Goal: Task Accomplishment & Management: Manage account settings

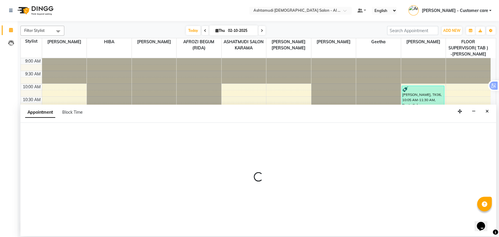
scroll to position [197, 0]
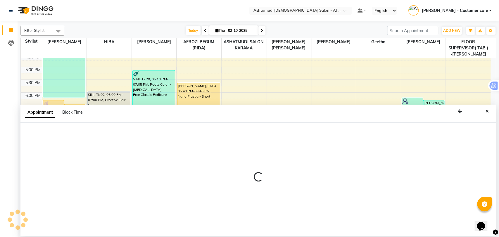
select select "51956"
select select "tentative"
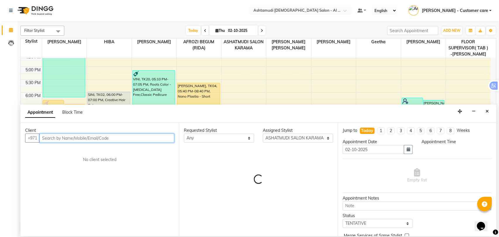
select select "1140"
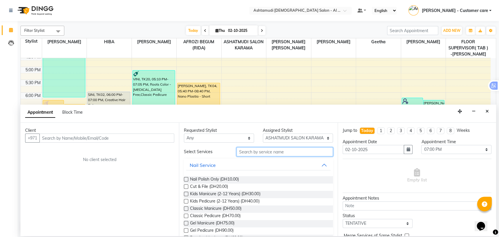
click at [260, 151] on input "text" at bounding box center [284, 151] width 96 height 9
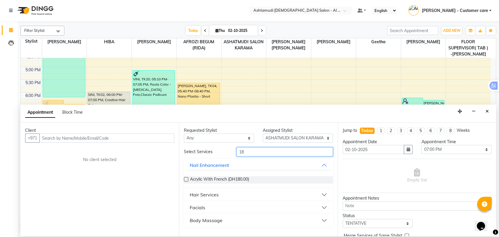
type input "1"
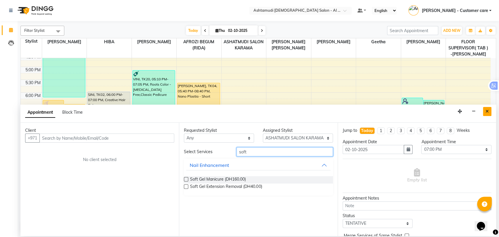
type input "soft"
click at [486, 112] on icon "Close" at bounding box center [487, 111] width 3 height 4
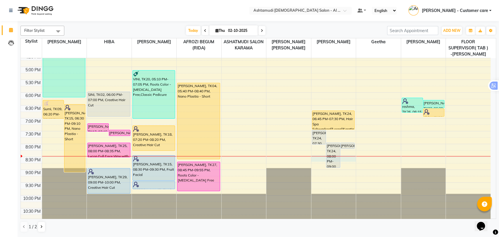
click at [313, 160] on div "9:00 AM 9:30 AM 10:00 AM 10:30 AM 11:00 AM 11:30 AM 12:00 PM 12:30 PM 1:00 PM 1…" at bounding box center [256, 41] width 470 height 360
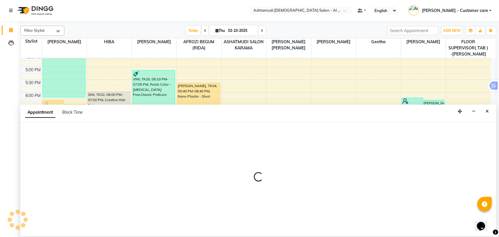
select select "68920"
select select "1230"
select select "tentative"
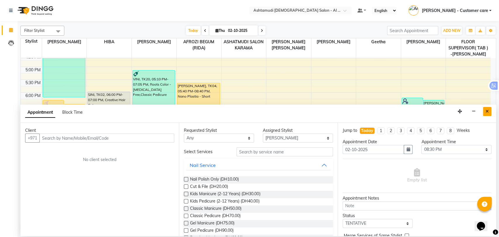
click at [485, 109] on button "Close" at bounding box center [487, 111] width 8 height 9
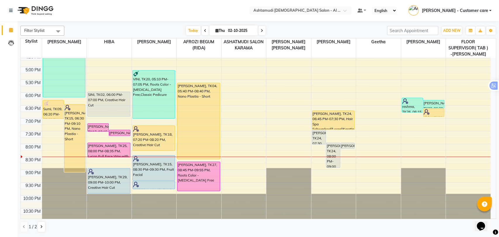
click at [322, 163] on div "9:00 AM 9:30 AM 10:00 AM 10:30 AM 11:00 AM 11:30 AM 12:00 PM 12:30 PM 1:00 PM 1…" at bounding box center [256, 41] width 470 height 360
select select "68920"
select select "tentative"
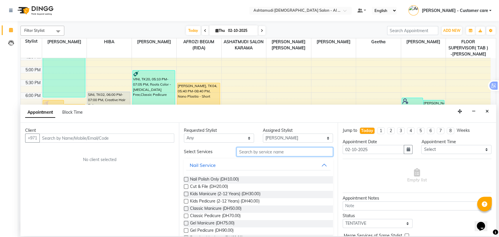
click at [267, 153] on input "text" at bounding box center [284, 151] width 96 height 9
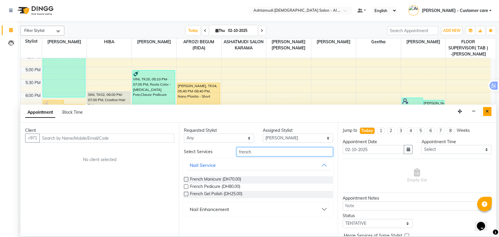
type input "french"
click at [488, 111] on icon "Close" at bounding box center [487, 111] width 3 height 4
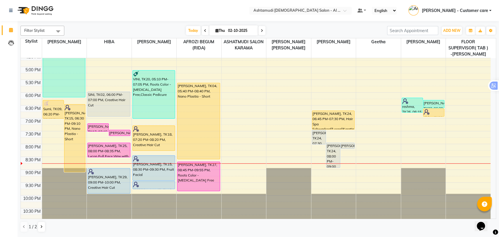
click at [329, 6] on nav "Select Location × Ashtamudi [DEMOGRAPHIC_DATA] Salon - Al Karama, Burjuman -Dub…" at bounding box center [249, 10] width 499 height 21
click at [328, 8] on input "text" at bounding box center [294, 11] width 85 height 6
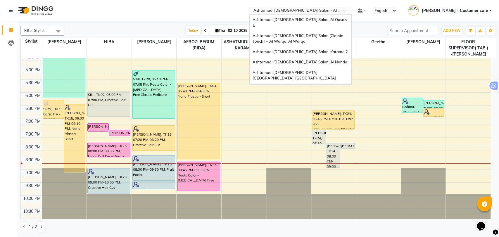
scroll to position [4, 0]
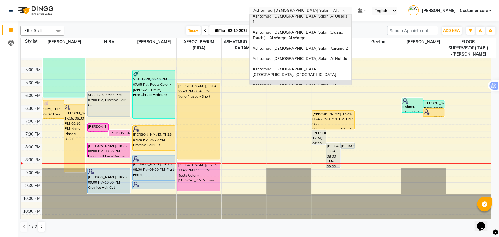
click at [317, 16] on span "Ashtamudi [DEMOGRAPHIC_DATA] Salon, Al Qusais 1" at bounding box center [300, 19] width 95 height 11
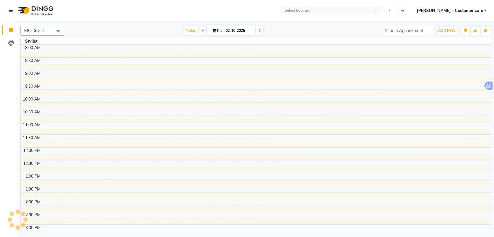
select select "en"
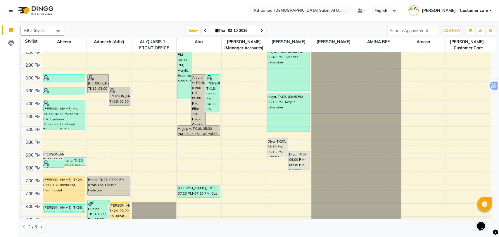
scroll to position [191, 0]
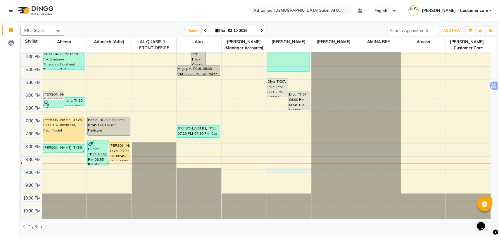
click at [274, 171] on div "9:00 AM 9:30 AM 10:00 AM 10:30 AM 11:00 AM 11:30 AM 12:00 PM 12:30 PM 1:00 PM 1…" at bounding box center [256, 41] width 470 height 360
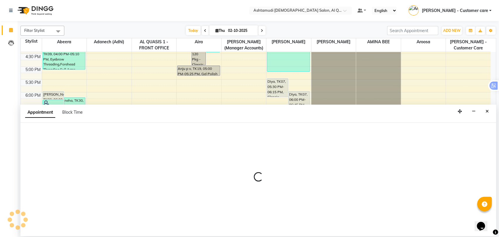
select select "86549"
select select "1260"
select select "tentative"
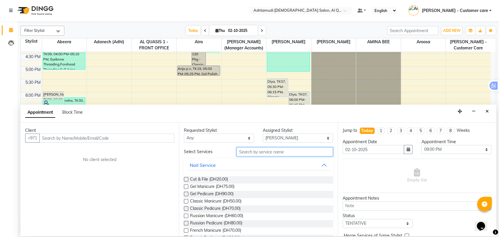
click at [273, 151] on input "text" at bounding box center [284, 151] width 96 height 9
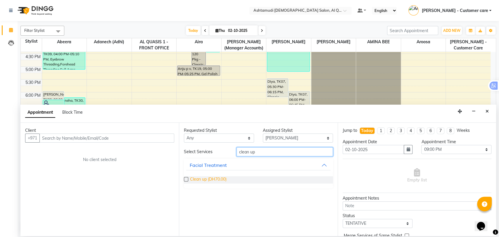
type input "clean up"
click at [208, 178] on span "Clean up (DH70.00)" at bounding box center [208, 179] width 37 height 7
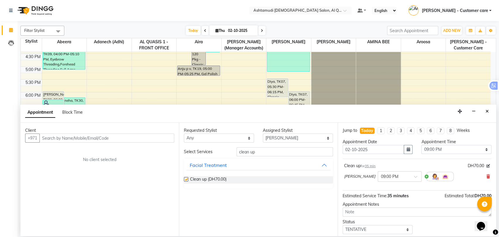
checkbox input "false"
click at [249, 151] on input "clean up" at bounding box center [284, 151] width 96 height 9
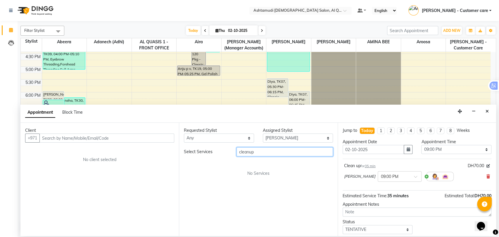
click at [261, 154] on input "cleanup" at bounding box center [284, 151] width 96 height 9
type input "c"
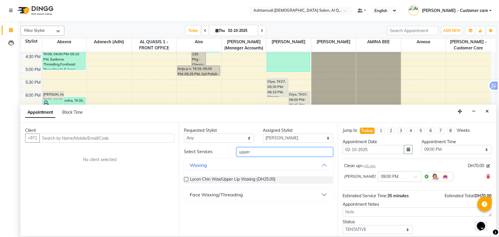
type input "upper"
click at [227, 194] on div "Face Waxing/Threading" at bounding box center [216, 194] width 53 height 7
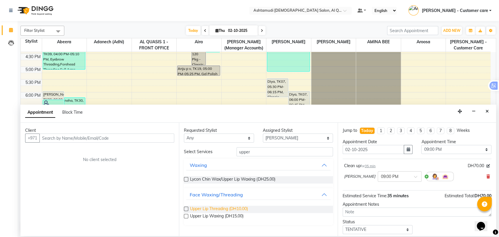
drag, startPoint x: 228, startPoint y: 205, endPoint x: 227, endPoint y: 209, distance: 3.6
click at [227, 208] on span "Upper Lip Threading (DH10.00)" at bounding box center [219, 209] width 58 height 7
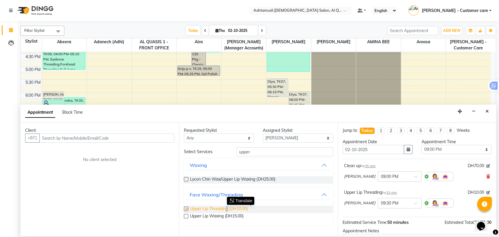
checkbox input "false"
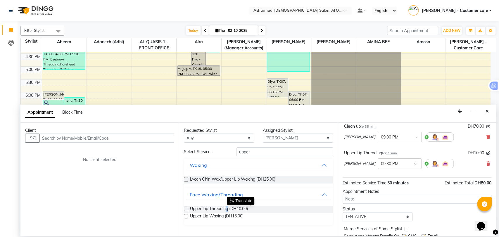
scroll to position [29, 0]
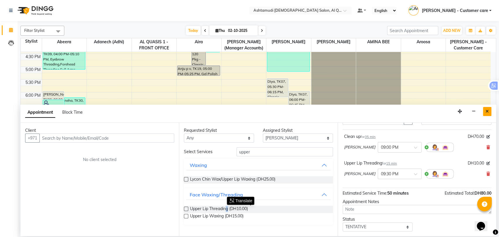
click at [487, 110] on icon "Close" at bounding box center [487, 111] width 3 height 4
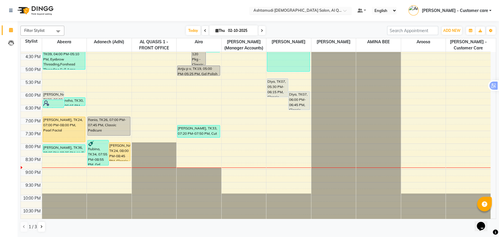
click at [311, 10] on input "text" at bounding box center [294, 11] width 85 height 6
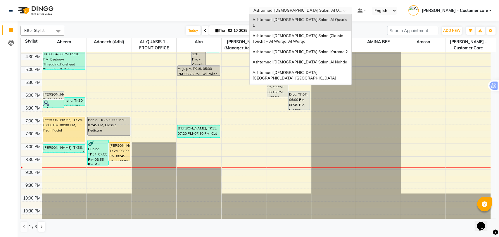
click at [322, 86] on span "Ashtamudi [DEMOGRAPHIC_DATA] Salon - Al Karama, [GEOGRAPHIC_DATA] -[GEOGRAPHIC_…" at bounding box center [295, 94] width 84 height 16
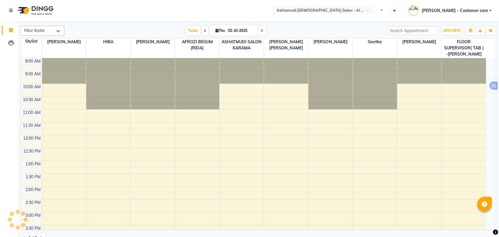
select select "en"
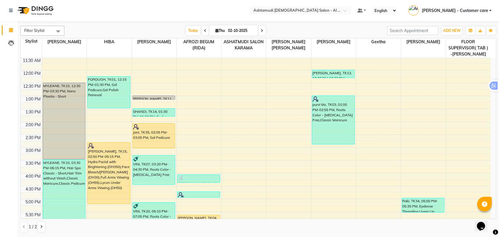
click at [261, 31] on icon at bounding box center [262, 31] width 2 height 4
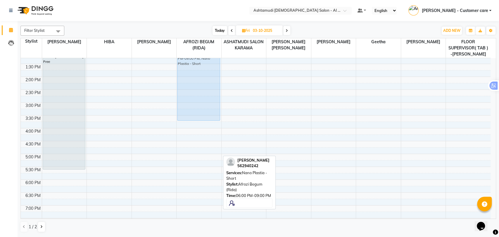
scroll to position [106, 0]
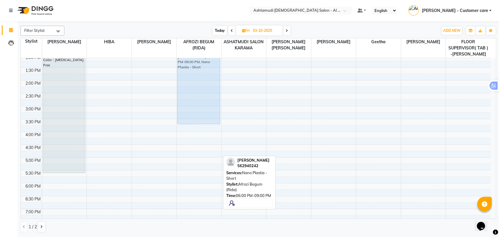
drag, startPoint x: 197, startPoint y: 181, endPoint x: 201, endPoint y: 73, distance: 107.9
click at [201, 73] on div "Sariga Chandran, 06:00 PM-09:00 PM, Nano Plastia - Short Sariga Chandran, 06:00…" at bounding box center [199, 132] width 45 height 360
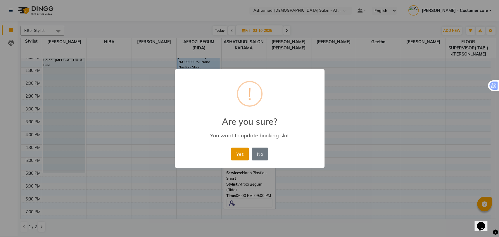
click at [235, 153] on button "Yes" at bounding box center [240, 154] width 18 height 13
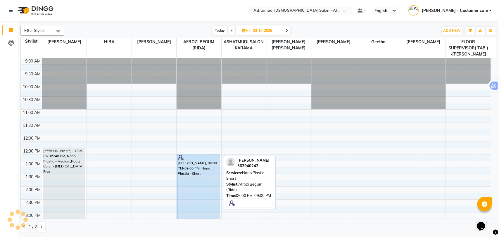
scroll to position [0, 0]
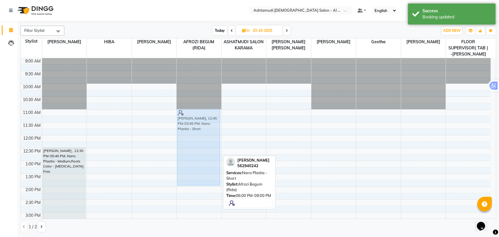
drag, startPoint x: 192, startPoint y: 182, endPoint x: 193, endPoint y: 139, distance: 42.7
click at [193, 139] on div "Sariga Chandran, 12:45 PM-03:45 PM, Nano Plastia - Short Sariga Chandran, 12:45…" at bounding box center [199, 238] width 45 height 360
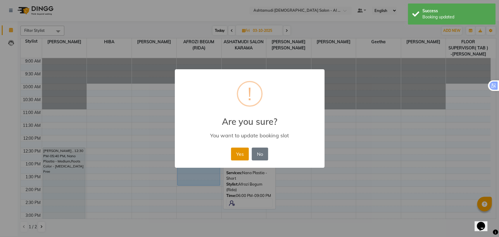
click at [235, 151] on button "Yes" at bounding box center [240, 154] width 18 height 13
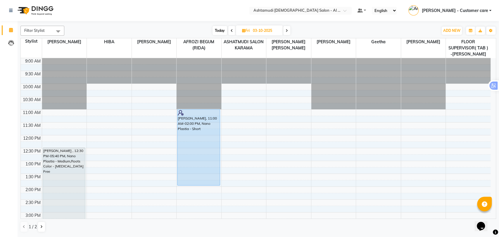
click at [215, 30] on span "Today" at bounding box center [220, 30] width 15 height 9
type input "02-10-2025"
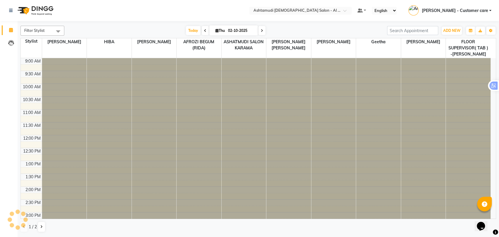
scroll to position [197, 0]
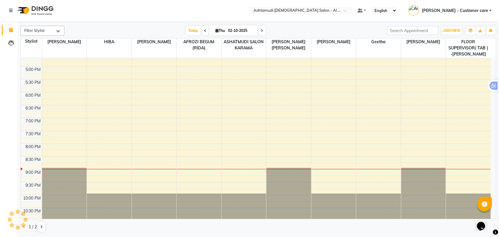
click at [467, 8] on span "[PERSON_NAME] - Customer care" at bounding box center [455, 11] width 66 height 6
click at [468, 40] on link "Sign out" at bounding box center [461, 41] width 53 height 9
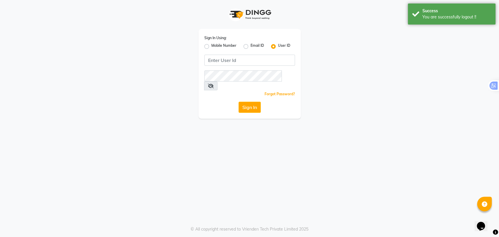
click at [210, 47] on div "Mobile Number" at bounding box center [220, 46] width 32 height 7
click at [211, 45] on label "Mobile Number" at bounding box center [223, 46] width 25 height 7
click at [211, 45] on input "Mobile Number" at bounding box center [213, 45] width 4 height 4
radio input "true"
radio input "false"
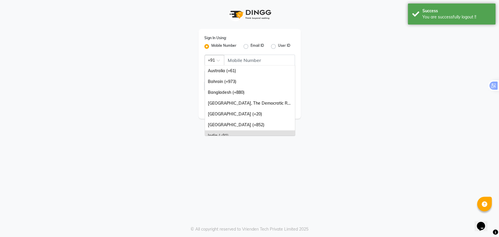
click at [217, 60] on span at bounding box center [220, 62] width 7 height 6
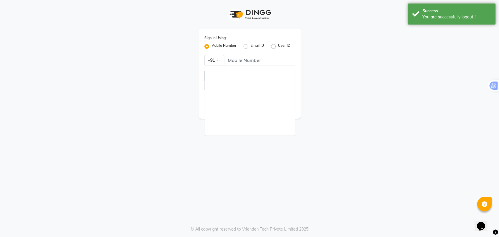
scroll to position [146, 0]
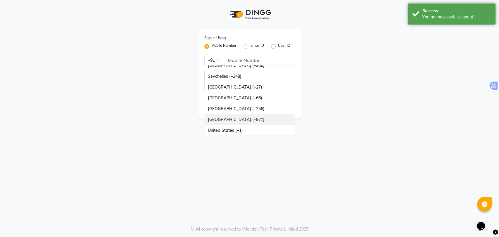
click at [246, 120] on div "United Arab Emirates (+971)" at bounding box center [250, 119] width 90 height 11
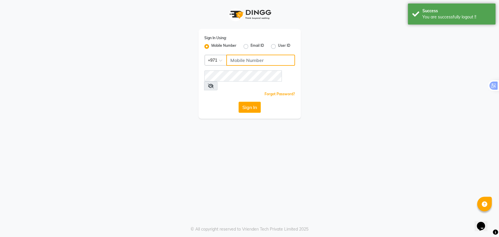
click at [244, 59] on input "Username" at bounding box center [260, 60] width 69 height 11
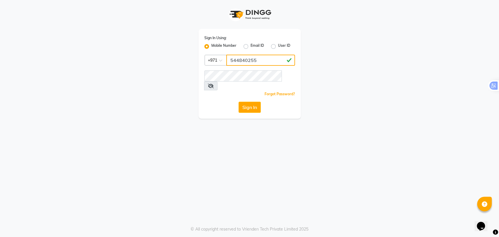
type input "544840255"
click at [221, 102] on div "Sign In" at bounding box center [249, 107] width 91 height 11
click at [250, 102] on button "Sign In" at bounding box center [250, 107] width 22 height 11
